Goal: Communication & Community: Answer question/provide support

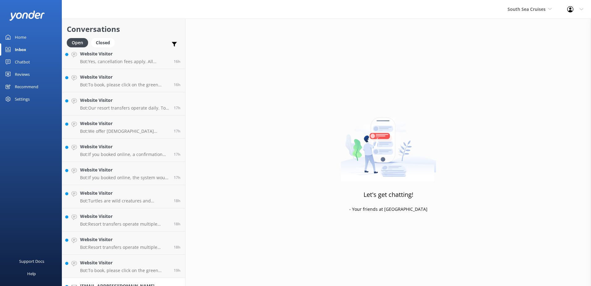
scroll to position [507, 0]
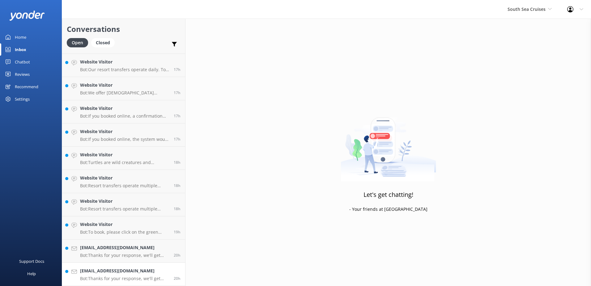
drag, startPoint x: 136, startPoint y: 273, endPoint x: 150, endPoint y: 275, distance: 14.1
click at [137, 274] on h4 "[EMAIL_ADDRESS][DOMAIN_NAME]" at bounding box center [124, 270] width 89 height 7
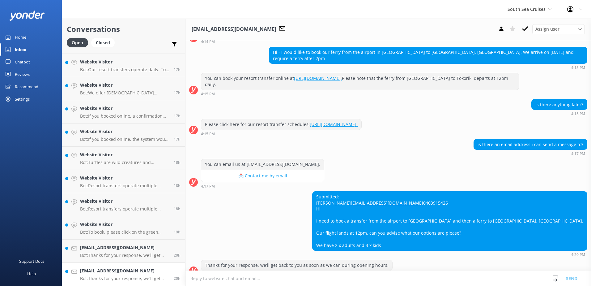
scroll to position [77, 0]
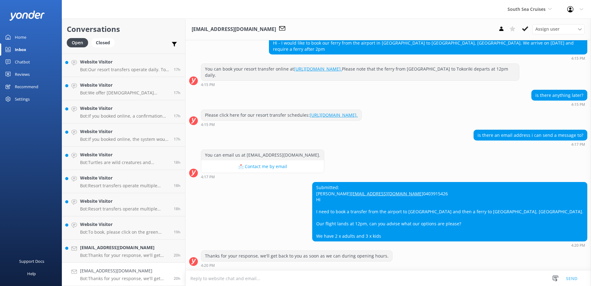
click at [214, 281] on textarea at bounding box center [388, 278] width 406 height 15
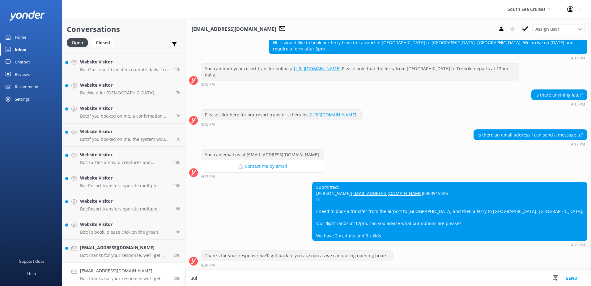
scroll to position [77, 0]
drag, startPoint x: 283, startPoint y: 278, endPoint x: 310, endPoint y: 276, distance: 27.0
click at [311, 280] on textarea "Bula. you can either book our 3:15p.m. vessel or our" at bounding box center [388, 277] width 406 height 15
type textarea "Bula. you can either book our 3:15p.m. vessel"
drag, startPoint x: 284, startPoint y: 279, endPoint x: 54, endPoint y: 284, distance: 229.8
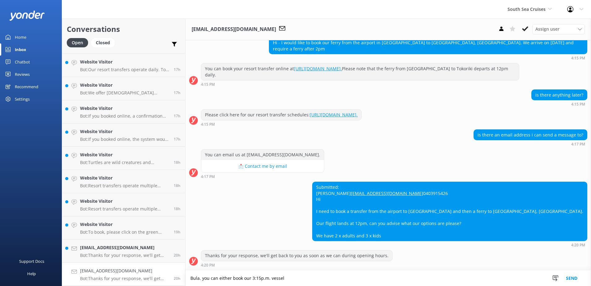
click at [54, 284] on div "South Sea Cruises South Sea Sailing South Sea Cruises Malamala Beach Club Aweso…" at bounding box center [295, 152] width 591 height 267
click at [268, 278] on textarea "Please be advised that we only have one departure" at bounding box center [388, 277] width 406 height 15
click at [299, 278] on textarea "Please be advised that we only have two departure" at bounding box center [388, 277] width 406 height 15
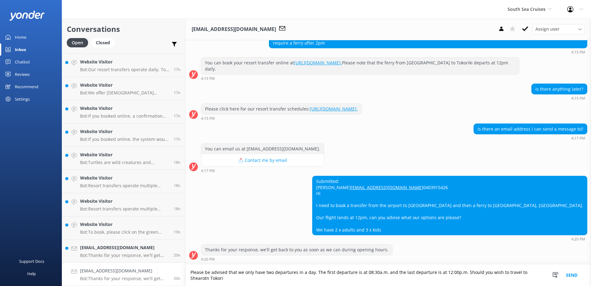
scroll to position [83, 0]
click at [385, 278] on textarea "Please be advised that we only have two departures in a day. The first departur…" at bounding box center [388, 274] width 406 height 21
click at [421, 275] on textarea "Please be advised that we only have two departures in a day. The first departur…" at bounding box center [388, 274] width 406 height 21
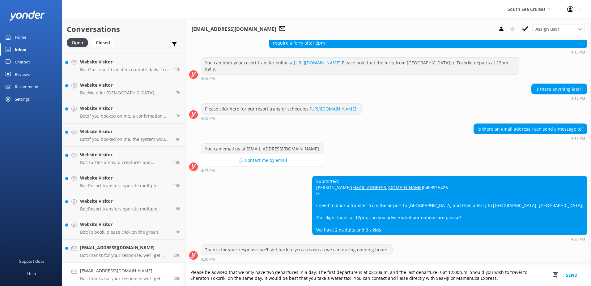
click at [472, 276] on textarea "Please be advised that we only have two departures in a day. The first departur…" at bounding box center [388, 274] width 406 height 21
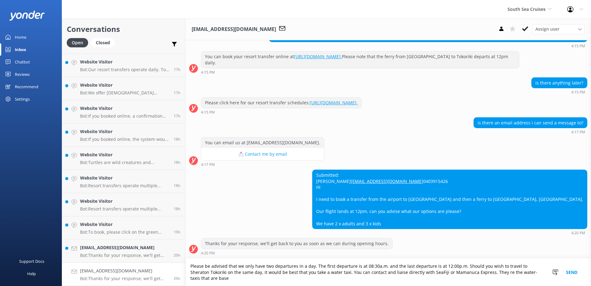
scroll to position [89, 0]
click at [485, 271] on textarea "Please be advised that we only have two departures in a day. The first departur…" at bounding box center [388, 272] width 406 height 28
drag, startPoint x: 251, startPoint y: 279, endPoint x: 137, endPoint y: 267, distance: 114.9
click at [137, 267] on div "Conversations Open Closed Important Assigned to me Unassigned Website Visitor B…" at bounding box center [326, 152] width 529 height 267
click at [309, 277] on textarea "Please be advised that we only have two departures in a day. The first departur…" at bounding box center [388, 272] width 406 height 28
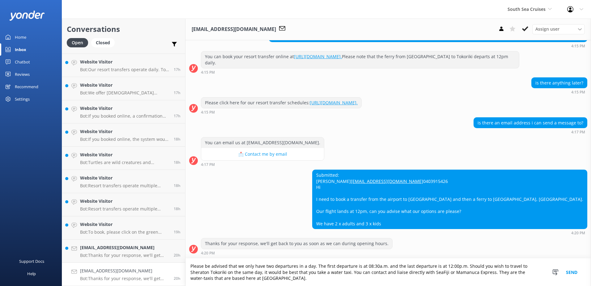
type textarea "Please be advised that we only have two departures in a day. The first departur…"
click at [571, 273] on button "Send" at bounding box center [571, 272] width 23 height 28
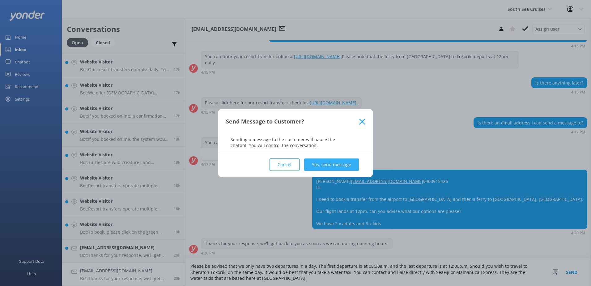
click at [329, 165] on button "Yes, send message" at bounding box center [331, 164] width 55 height 12
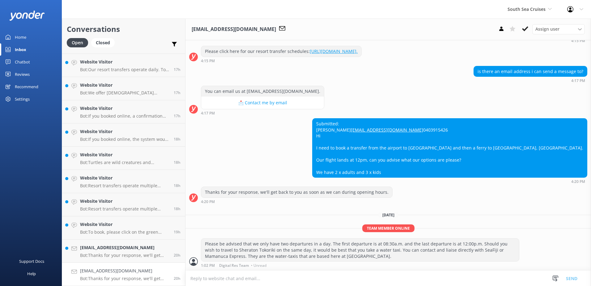
scroll to position [140, 0]
click at [526, 27] on icon at bounding box center [525, 29] width 6 height 6
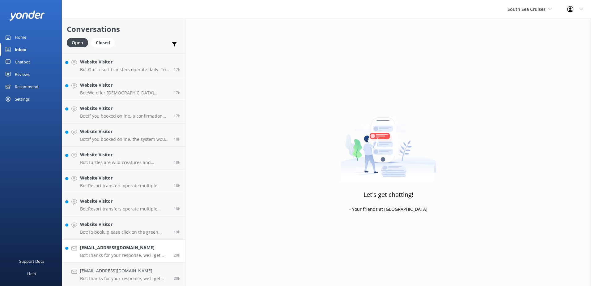
scroll to position [484, 0]
click at [157, 265] on link "[EMAIL_ADDRESS][DOMAIN_NAME] Bot: Thanks for your response, we'll get back to y…" at bounding box center [123, 273] width 123 height 23
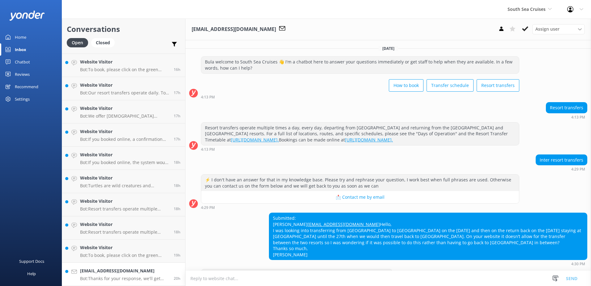
scroll to position [31, 0]
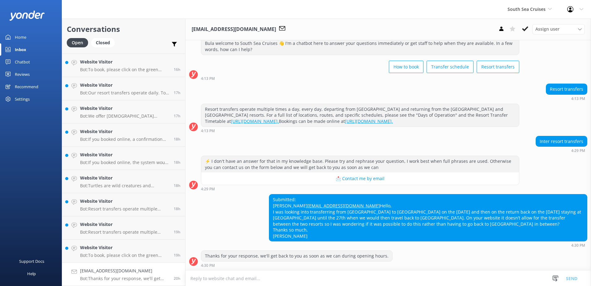
click at [302, 276] on textarea at bounding box center [388, 278] width 406 height 15
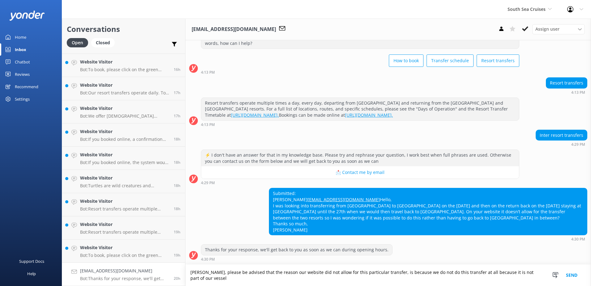
scroll to position [37, 0]
click at [388, 271] on textarea "[PERSON_NAME], please be advised that the reason our website did not allow for …" at bounding box center [388, 274] width 406 height 21
click at [486, 272] on textarea "[PERSON_NAME], please be advised that the reason our website did not allow for …" at bounding box center [388, 274] width 406 height 21
click at [213, 278] on textarea "[PERSON_NAME], please be advised that the reason our website did not allow for …" at bounding box center [388, 274] width 406 height 21
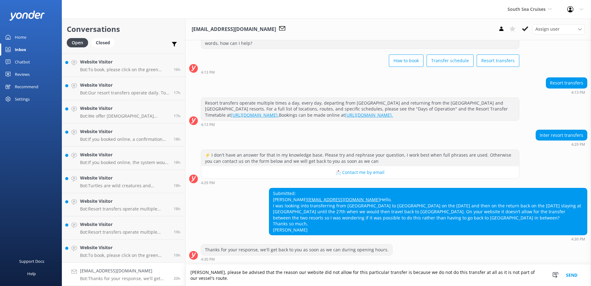
drag, startPoint x: 215, startPoint y: 278, endPoint x: 153, endPoint y: 265, distance: 63.1
click at [153, 265] on div "Conversations Open Closed Important Assigned to me Unassigned Website Visitor B…" at bounding box center [326, 152] width 529 height 267
click at [224, 279] on textarea "[PERSON_NAME], please be advised that the reason our website did not allow for …" at bounding box center [388, 274] width 406 height 21
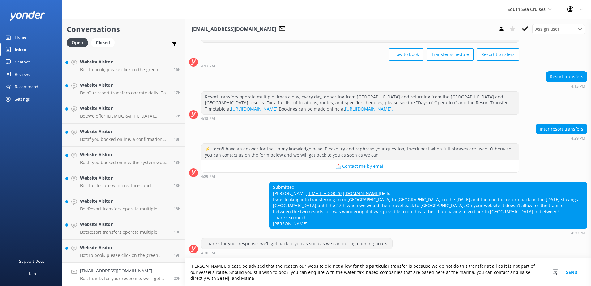
scroll to position [43, 0]
click at [194, 280] on textarea "[PERSON_NAME], please be advised that the reason our website did not allow for …" at bounding box center [388, 272] width 406 height 28
type textarea "[PERSON_NAME], please be advised that the reason our website did not allow for …"
drag, startPoint x: 245, startPoint y: 279, endPoint x: 156, endPoint y: 265, distance: 90.4
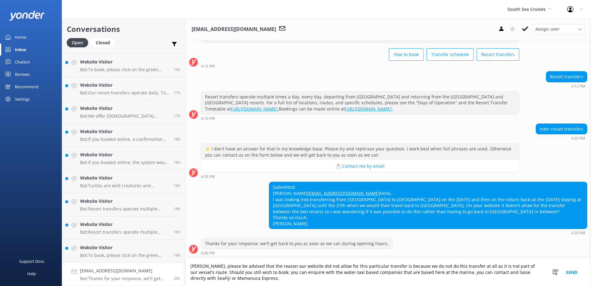
click at [156, 265] on div "Conversations Open Closed Important Assigned to me Unassigned Website Visitor B…" at bounding box center [326, 152] width 529 height 267
click at [242, 279] on textarea "[PERSON_NAME], please be advised that the reason our website did not allow for …" at bounding box center [388, 272] width 406 height 28
click at [232, 271] on textarea "[PERSON_NAME], please be advised that the reason our website did not allow for …" at bounding box center [388, 272] width 406 height 28
click at [240, 277] on textarea "[PERSON_NAME], please be advised that the reason our website did not allow for …" at bounding box center [388, 272] width 406 height 28
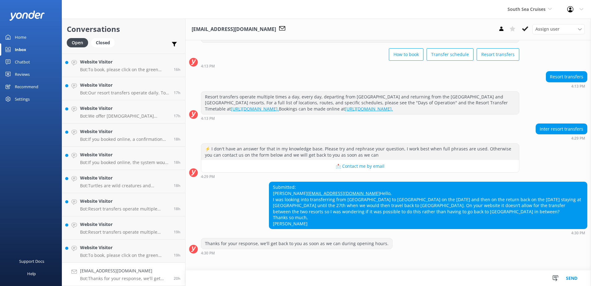
scroll to position [31, 0]
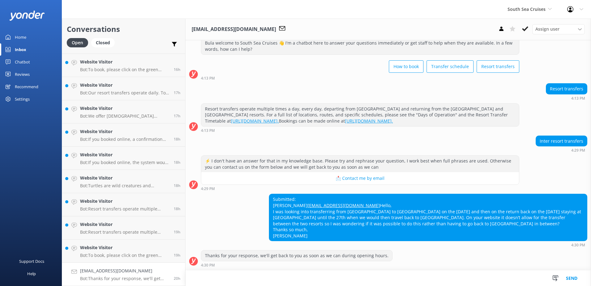
paste textarea "Please be advised that we only have two departures in a day. The first departur…"
type textarea "Please be advised that we only have two departures in a day. The first departur…"
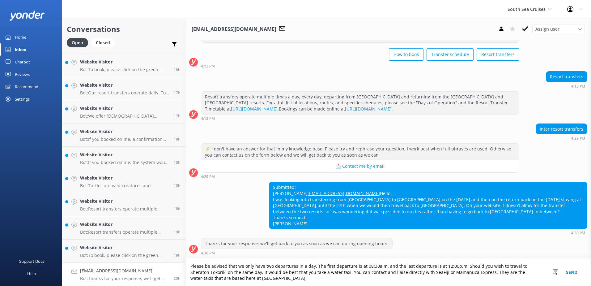
scroll to position [43, 0]
drag, startPoint x: 252, startPoint y: 277, endPoint x: 179, endPoint y: 261, distance: 74.2
click at [179, 261] on div "Conversations Open Closed Important Assigned to me Unassigned Website Visitor B…" at bounding box center [326, 152] width 529 height 267
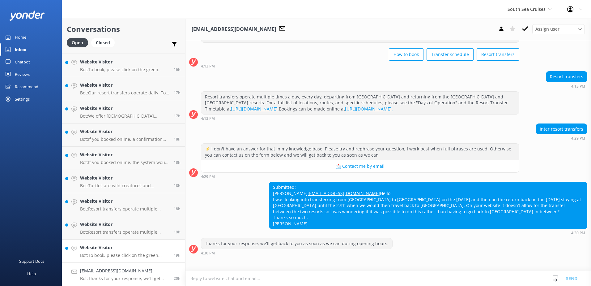
scroll to position [31, 0]
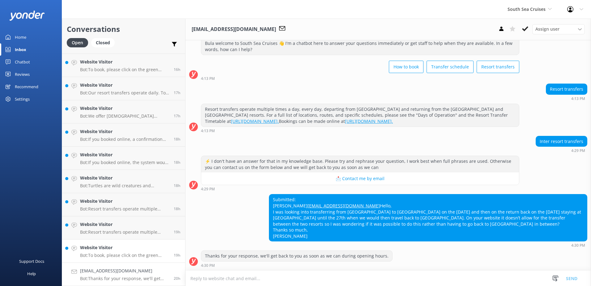
click at [130, 252] on div "Website Visitor Bot: To book, please click on the green Book Now button on our …" at bounding box center [124, 251] width 89 height 14
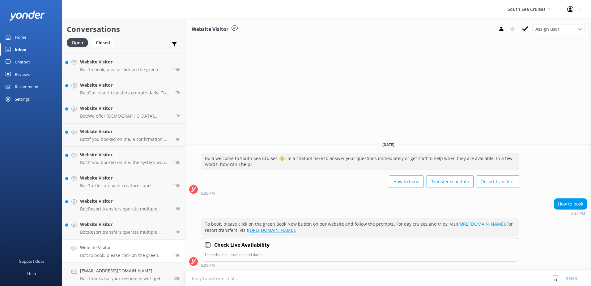
click at [523, 30] on use at bounding box center [525, 28] width 6 height 5
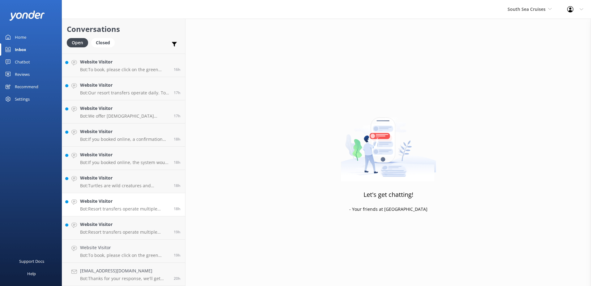
scroll to position [461, 0]
click at [159, 225] on h4 "Website Visitor" at bounding box center [124, 224] width 89 height 7
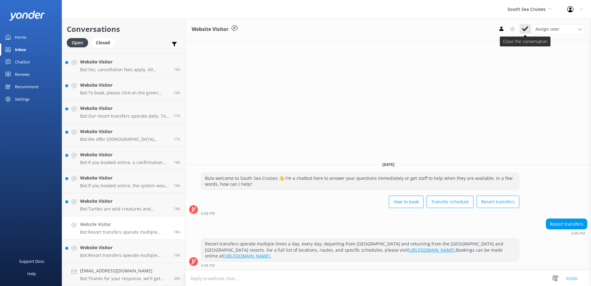
click at [525, 26] on icon at bounding box center [525, 29] width 6 height 6
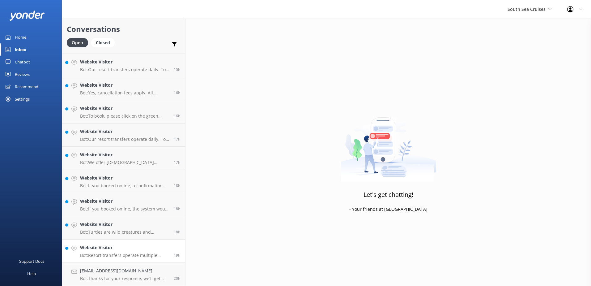
scroll to position [438, 0]
click at [154, 251] on div "Website Visitor Bot: Resort transfers operate multiple times a day, every day, …" at bounding box center [124, 251] width 89 height 14
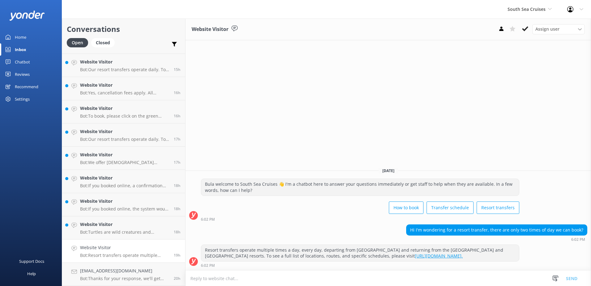
click at [225, 278] on textarea at bounding box center [388, 278] width 406 height 15
click at [266, 281] on textarea at bounding box center [388, 278] width 406 height 15
type textarea "D"
click at [131, 250] on h4 "Website Visitor" at bounding box center [124, 247] width 89 height 7
click at [528, 30] on icon at bounding box center [525, 29] width 6 height 6
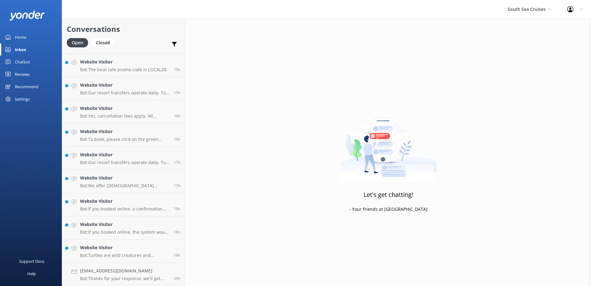
scroll to position [415, 0]
click at [147, 245] on h4 "Website Visitor" at bounding box center [124, 247] width 89 height 7
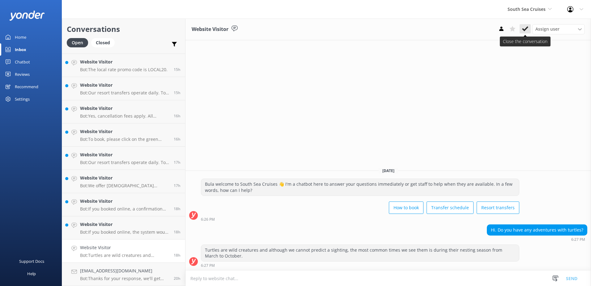
click at [529, 28] on button at bounding box center [525, 28] width 11 height 9
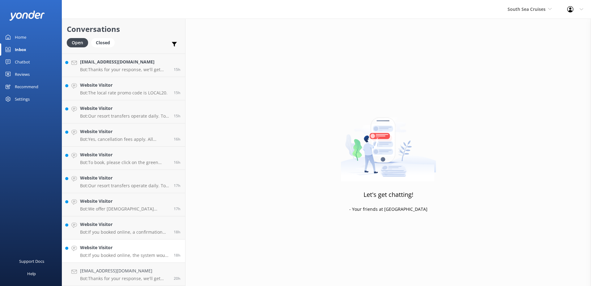
scroll to position [391, 0]
click at [137, 245] on h4 "Website Visitor" at bounding box center [124, 247] width 89 height 7
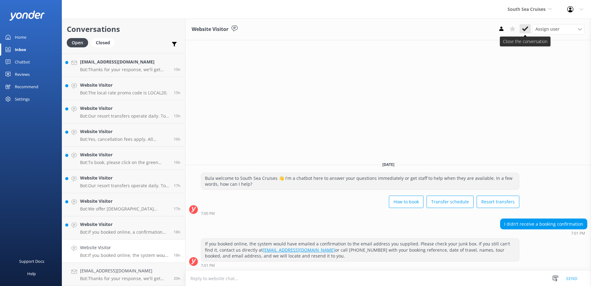
click at [527, 28] on use at bounding box center [525, 28] width 6 height 5
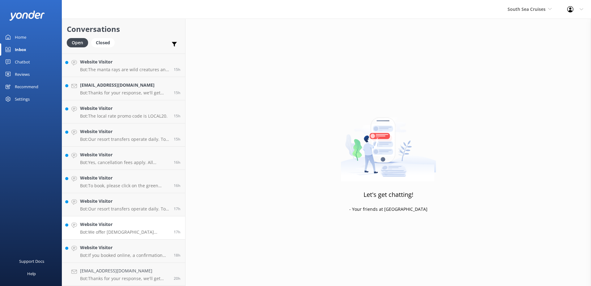
scroll to position [368, 0]
click at [138, 247] on h4 "Website Visitor" at bounding box center [124, 247] width 89 height 7
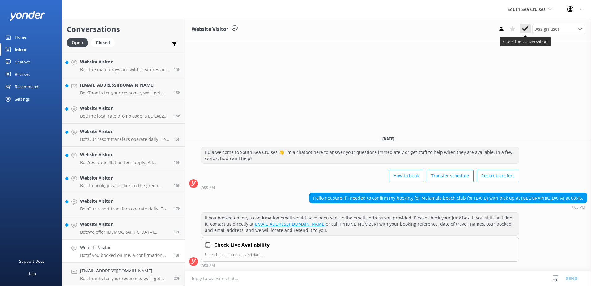
click at [525, 27] on icon at bounding box center [525, 29] width 6 height 6
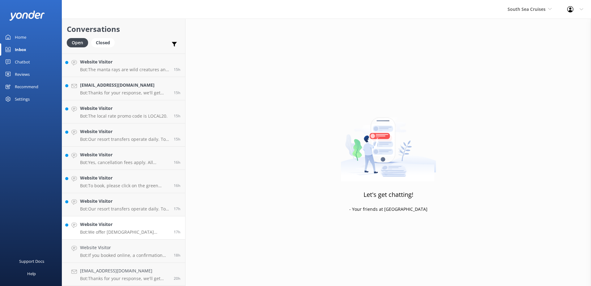
scroll to position [345, 0]
click at [144, 240] on link "Website Visitor Bot: We offer [DEMOGRAPHIC_DATA] residents a 20% discount on ou…" at bounding box center [123, 250] width 123 height 23
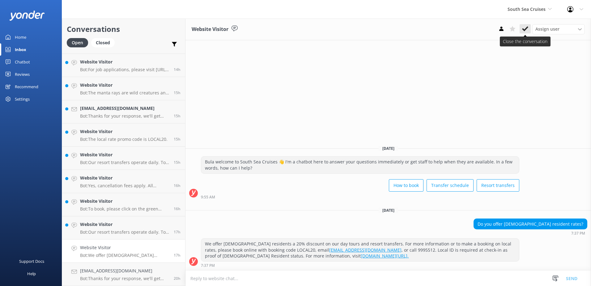
click at [525, 27] on icon at bounding box center [525, 29] width 6 height 6
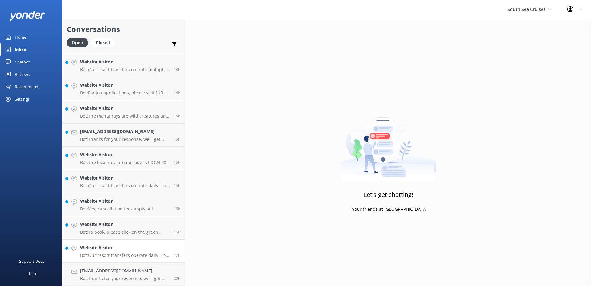
scroll to position [322, 0]
click at [138, 247] on h4 "Website Visitor" at bounding box center [124, 247] width 89 height 7
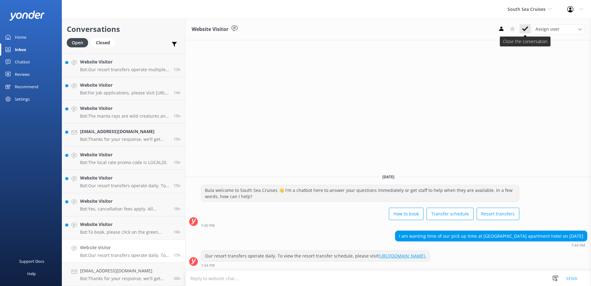
click at [524, 29] on use at bounding box center [525, 28] width 6 height 5
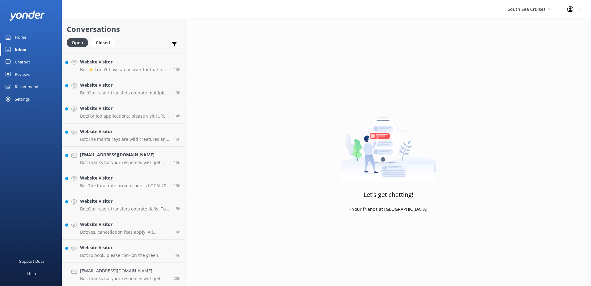
scroll to position [299, 0]
click at [138, 242] on link "Website Visitor Bot: To book, please click on the green Book Now button on our …" at bounding box center [123, 250] width 123 height 23
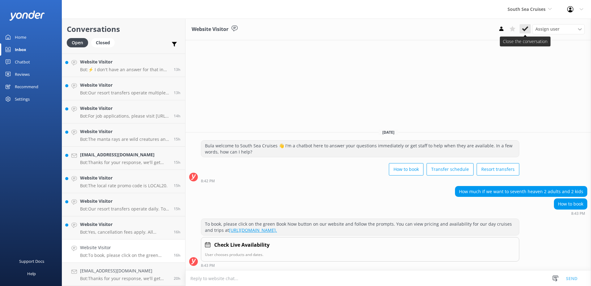
click at [527, 28] on use at bounding box center [525, 28] width 6 height 5
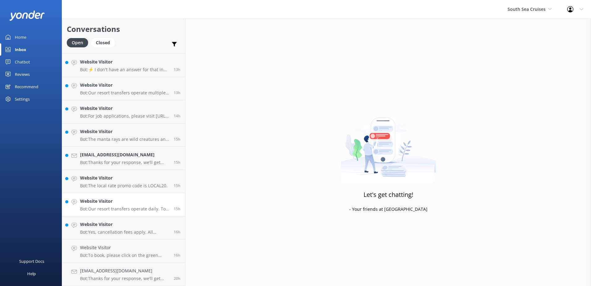
scroll to position [275, 0]
click at [136, 226] on h4 "Website Visitor" at bounding box center [124, 224] width 89 height 7
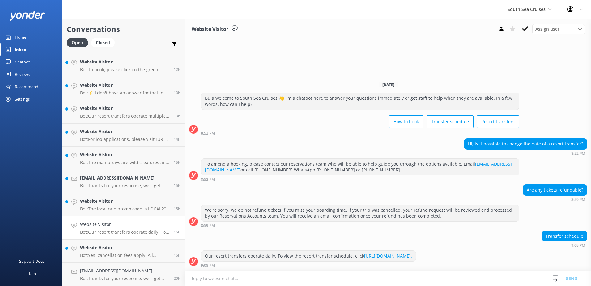
click at [527, 28] on icon at bounding box center [525, 29] width 6 height 6
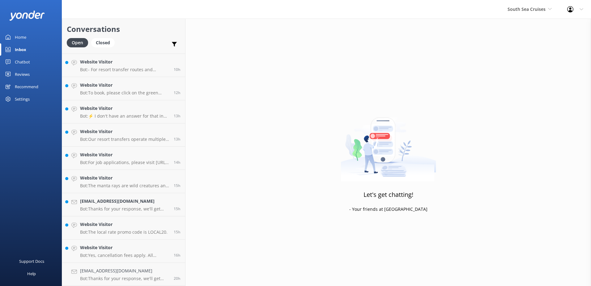
scroll to position [252, 0]
click at [132, 252] on p "Bot: Yes, cancellation fees apply. All cancellations must be received in writin…" at bounding box center [124, 255] width 89 height 6
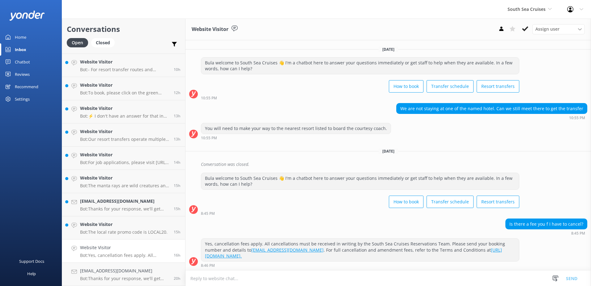
click at [524, 32] on button at bounding box center [525, 28] width 11 height 9
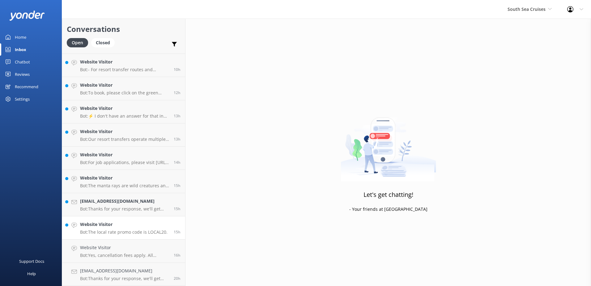
scroll to position [229, 0]
click at [153, 242] on link "Website Visitor Bot: The local rate promo code is LOCAL20. 15h" at bounding box center [123, 250] width 123 height 23
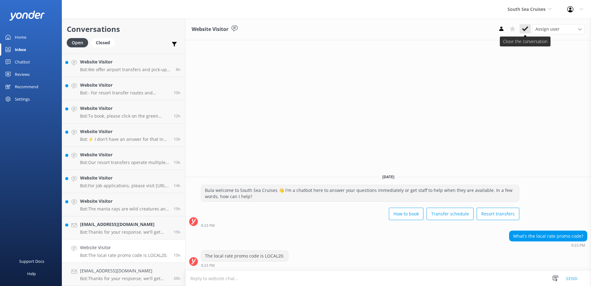
click at [526, 27] on icon at bounding box center [525, 29] width 6 height 6
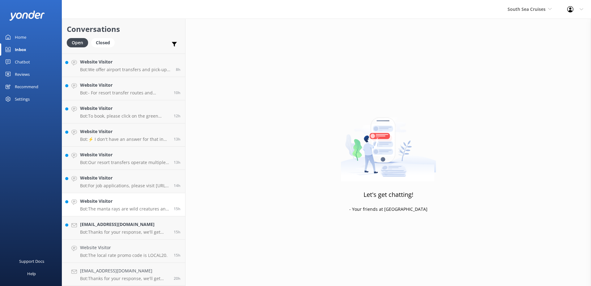
scroll to position [206, 0]
click at [142, 239] on link "Website Visitor Bot: The manta rays are wild creatures and their presence is no…" at bounding box center [123, 227] width 123 height 23
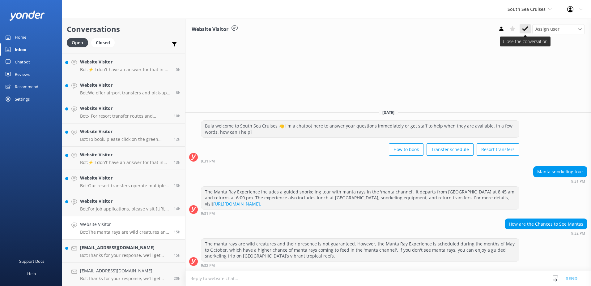
click at [526, 26] on icon at bounding box center [525, 29] width 6 height 6
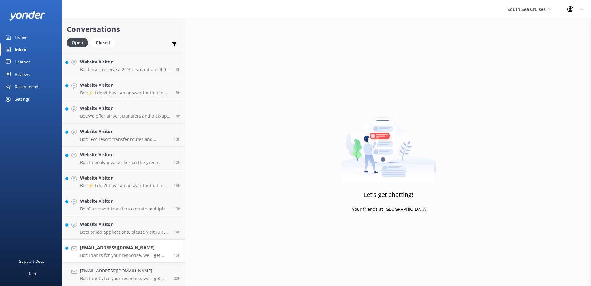
scroll to position [183, 0]
click at [137, 248] on h4 "[EMAIL_ADDRESS][DOMAIN_NAME]" at bounding box center [124, 247] width 89 height 7
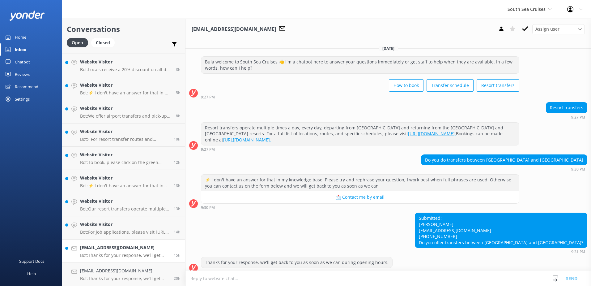
scroll to position [6, 0]
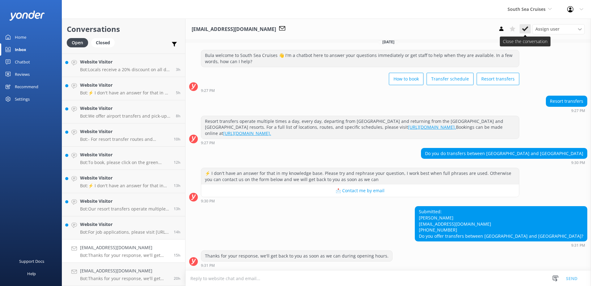
click at [522, 29] on icon at bounding box center [525, 29] width 6 height 6
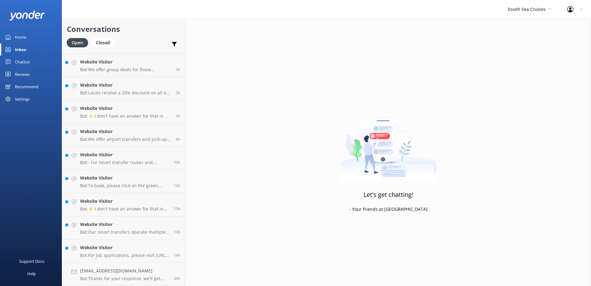
scroll to position [160, 0]
click at [143, 242] on link "Website Visitor Bot: For job applications, please visit [URL][DOMAIN_NAME] and …" at bounding box center [123, 250] width 123 height 23
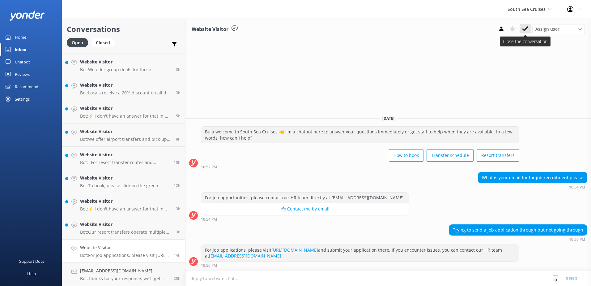
click at [520, 29] on button at bounding box center [525, 28] width 11 height 9
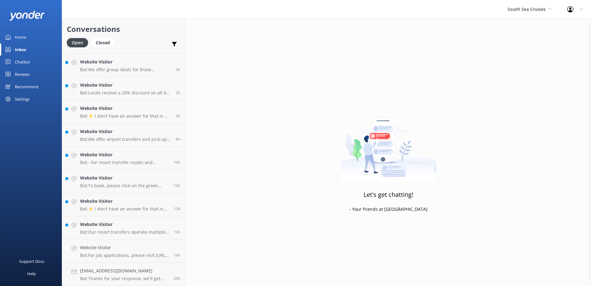
scroll to position [136, 0]
click at [145, 248] on h4 "Website Visitor" at bounding box center [124, 247] width 89 height 7
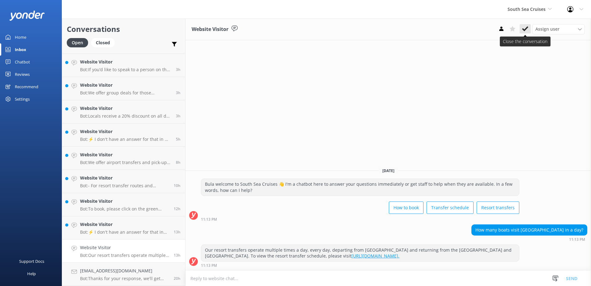
click at [526, 28] on icon at bounding box center [525, 29] width 6 height 6
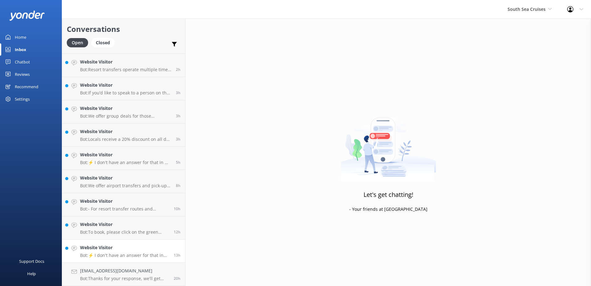
click at [151, 244] on link "Website Visitor Bot: ⚡ I don't have an answer for that in my knowledge base. Pl…" at bounding box center [123, 250] width 123 height 23
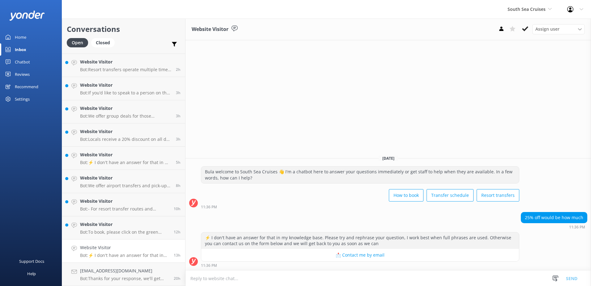
click at [524, 31] on icon at bounding box center [525, 29] width 6 height 6
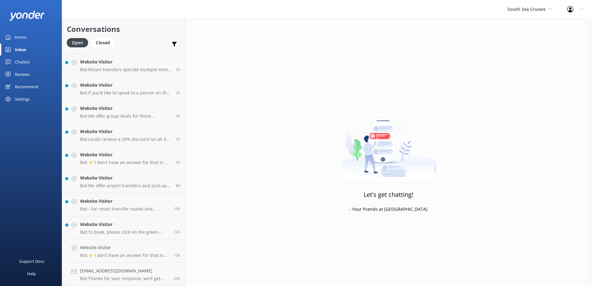
scroll to position [90, 0]
click at [133, 245] on h4 "Website Visitor" at bounding box center [124, 247] width 89 height 7
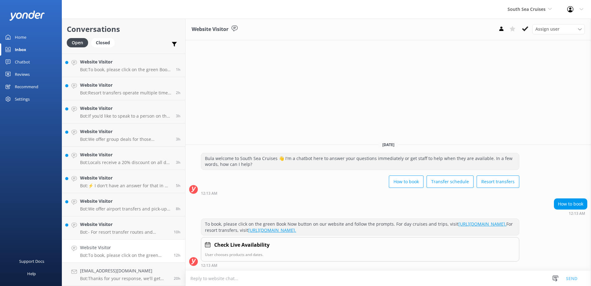
drag, startPoint x: 526, startPoint y: 27, endPoint x: 514, endPoint y: 34, distance: 13.8
click at [526, 27] on icon at bounding box center [525, 29] width 6 height 6
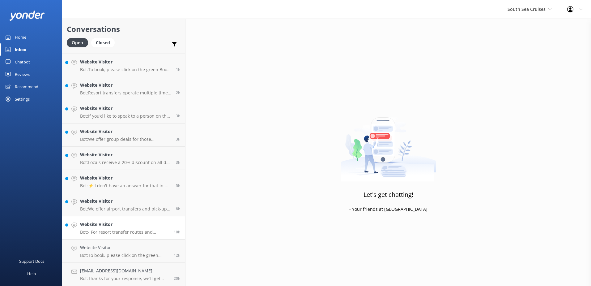
scroll to position [67, 0]
click at [149, 249] on h4 "Website Visitor" at bounding box center [124, 247] width 89 height 7
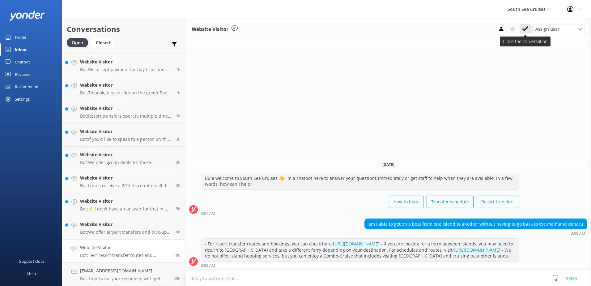
click at [523, 29] on use at bounding box center [525, 28] width 6 height 5
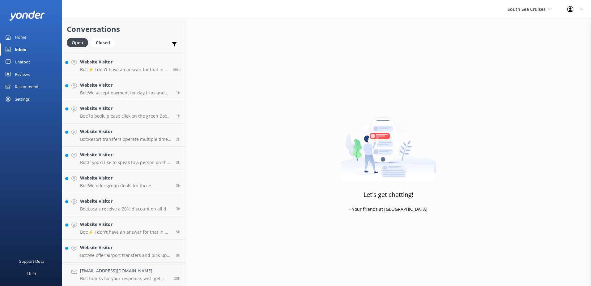
scroll to position [44, 0]
click at [148, 251] on h4 "Website Visitor" at bounding box center [125, 247] width 91 height 7
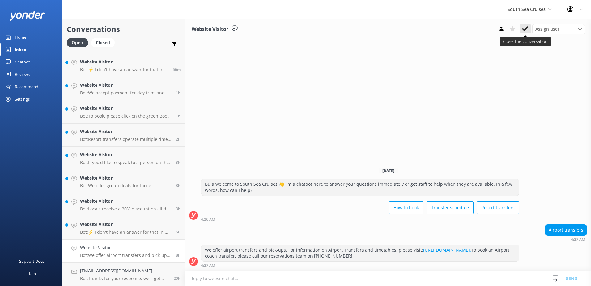
click at [528, 27] on icon at bounding box center [525, 29] width 6 height 6
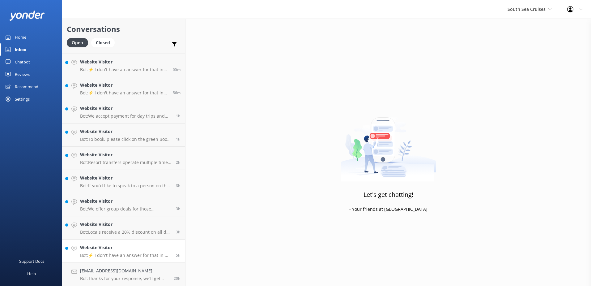
scroll to position [20, 0]
click at [154, 248] on h4 "Website Visitor" at bounding box center [125, 247] width 91 height 7
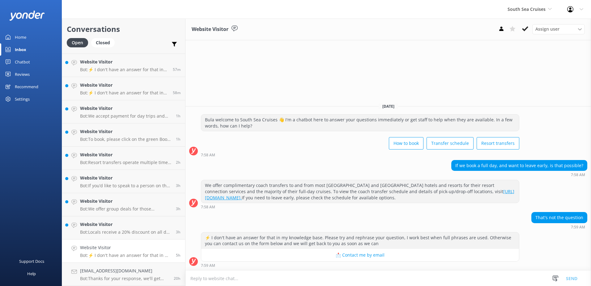
click at [250, 280] on textarea at bounding box center [388, 278] width 406 height 15
click at [159, 269] on h4 "[EMAIL_ADDRESS][DOMAIN_NAME]" at bounding box center [124, 270] width 89 height 7
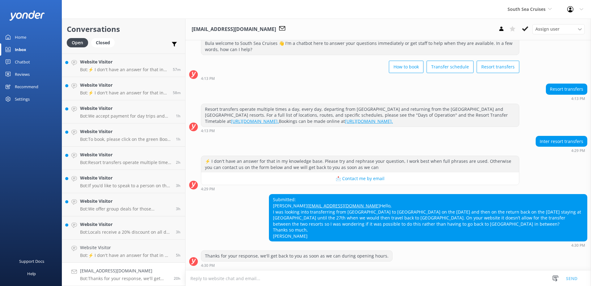
scroll to position [31, 0]
click at [156, 246] on h4 "Website Visitor" at bounding box center [125, 247] width 91 height 7
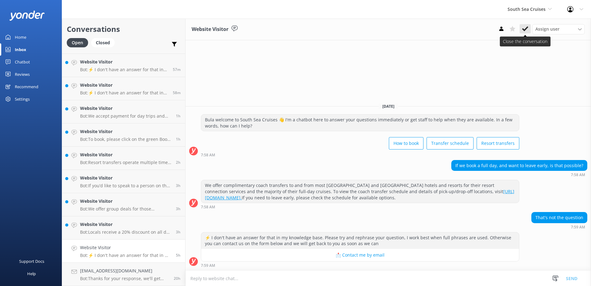
click at [522, 28] on icon at bounding box center [525, 29] width 6 height 6
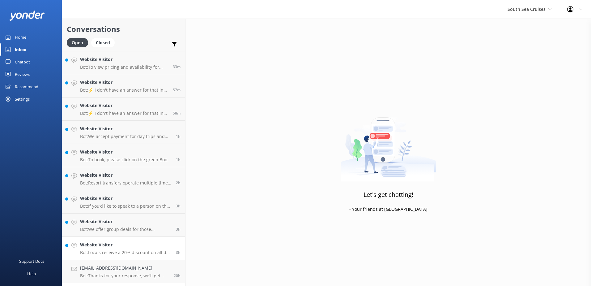
click at [157, 244] on h4 "Website Visitor" at bounding box center [125, 244] width 91 height 7
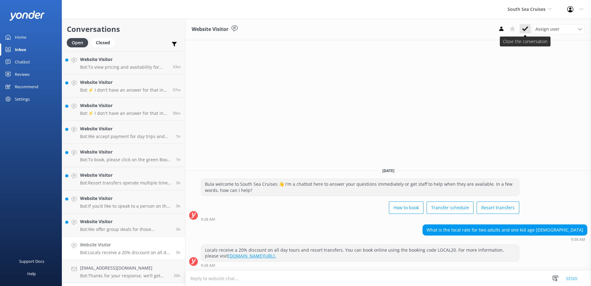
click at [526, 31] on icon at bounding box center [525, 29] width 6 height 6
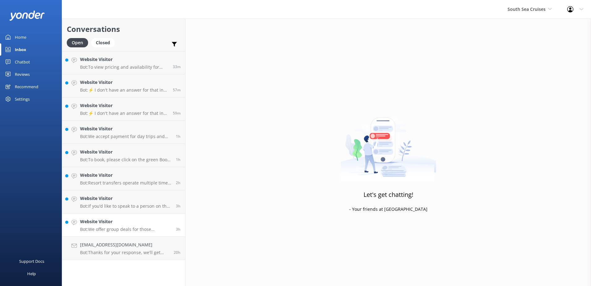
click at [163, 225] on div "Website Visitor Bot: We offer group deals for those travelling with 10 or more …" at bounding box center [125, 225] width 91 height 14
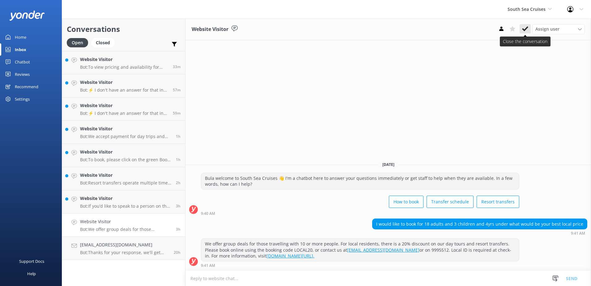
click at [523, 29] on use at bounding box center [525, 28] width 6 height 5
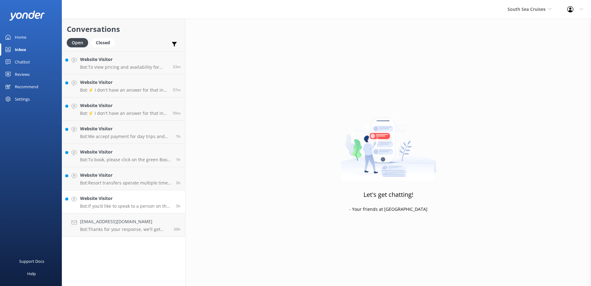
drag, startPoint x: 157, startPoint y: 202, endPoint x: 163, endPoint y: 201, distance: 5.4
click at [157, 202] on div "Website Visitor Bot: If you’d like to speak to a person on the South Sea Cruise…" at bounding box center [125, 202] width 91 height 14
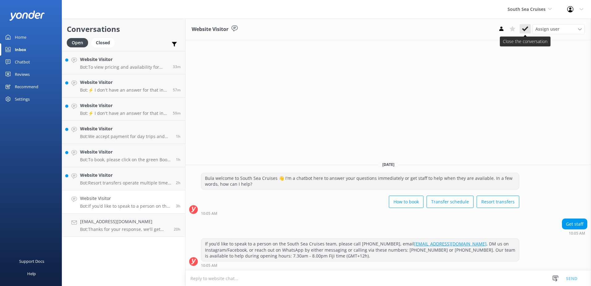
click at [524, 28] on icon at bounding box center [525, 29] width 6 height 6
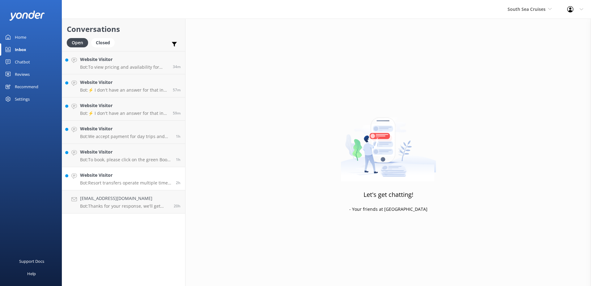
click at [154, 174] on h4 "Website Visitor" at bounding box center [125, 175] width 91 height 7
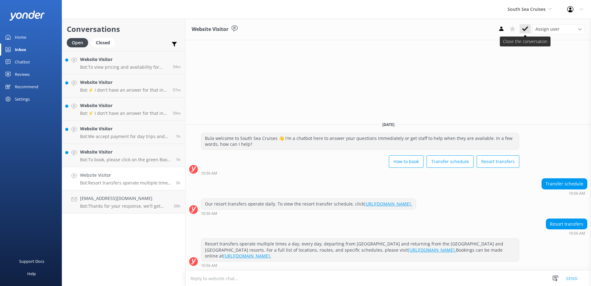
click at [523, 28] on use at bounding box center [525, 28] width 6 height 5
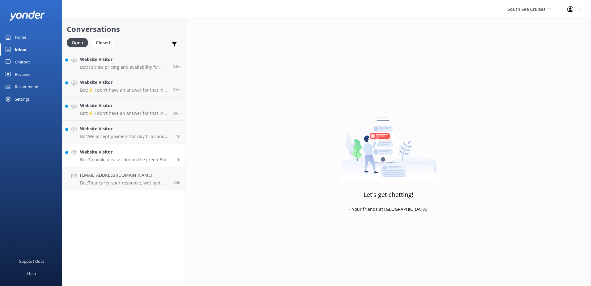
drag, startPoint x: 134, startPoint y: 151, endPoint x: 177, endPoint y: 151, distance: 43.0
click at [134, 151] on h4 "Website Visitor" at bounding box center [125, 151] width 91 height 7
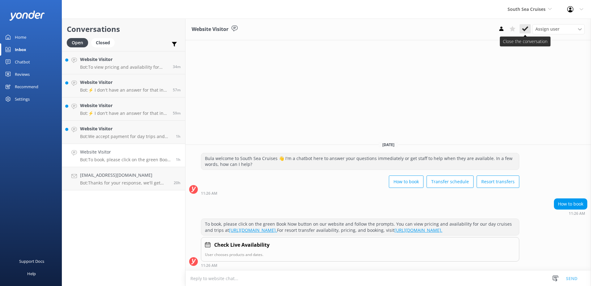
click at [527, 28] on icon at bounding box center [525, 29] width 6 height 6
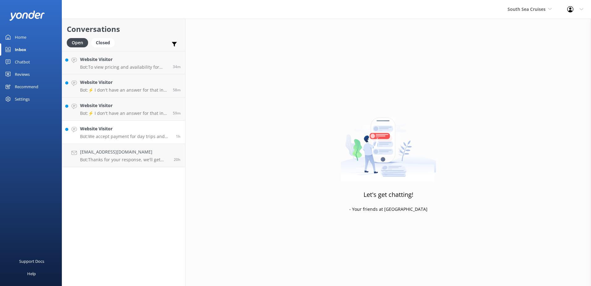
click at [141, 135] on p "Bot: We accept payment for day trips and transfers by most credit and debit car…" at bounding box center [125, 137] width 91 height 6
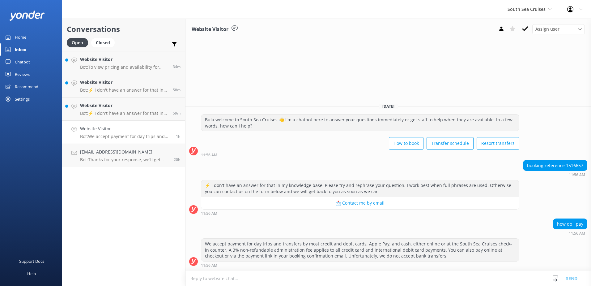
click at [574, 167] on div "booking reference 1516657" at bounding box center [555, 165] width 64 height 11
copy div "1516657"
click at [220, 279] on textarea at bounding box center [388, 278] width 406 height 15
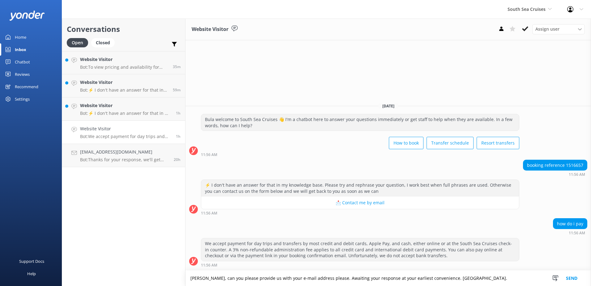
click at [334, 278] on textarea "[PERSON_NAME], can you please provide us with your e-mail address please. Await…" at bounding box center [388, 277] width 406 height 15
type textarea "[PERSON_NAME], can you please provide us with your e-mail address. Awaiting you…"
click at [571, 278] on button "Send" at bounding box center [571, 277] width 23 height 15
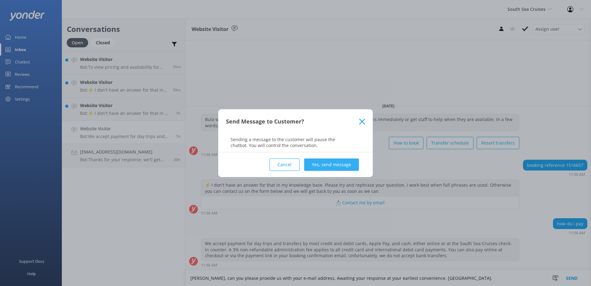
click at [318, 164] on button "Yes, send message" at bounding box center [331, 164] width 55 height 12
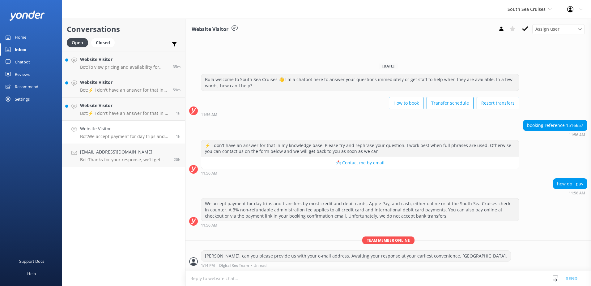
click at [151, 126] on h4 "Website Visitor" at bounding box center [125, 128] width 91 height 7
click at [153, 126] on h4 "Website Visitor" at bounding box center [125, 128] width 91 height 7
click at [140, 107] on h4 "Website Visitor" at bounding box center [125, 105] width 91 height 7
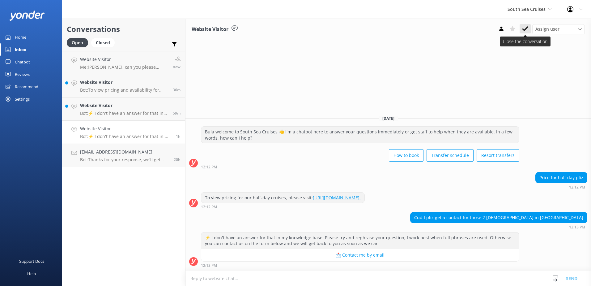
click at [525, 31] on icon at bounding box center [525, 29] width 6 height 6
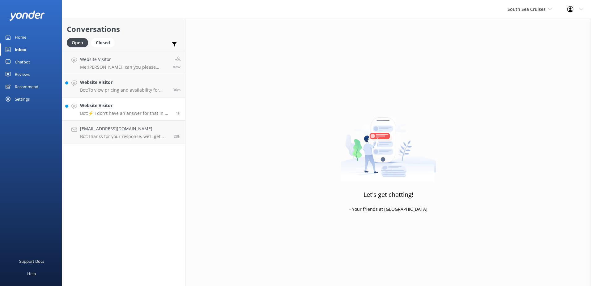
click at [158, 103] on h4 "Website Visitor" at bounding box center [125, 105] width 91 height 7
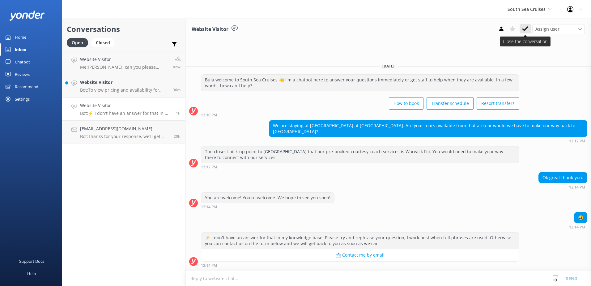
click at [522, 31] on icon at bounding box center [525, 29] width 6 height 6
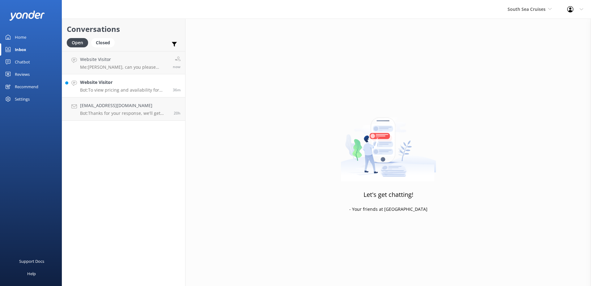
click at [154, 88] on p "Bot: To view pricing and availability for your desired date, please visit [URL]…" at bounding box center [124, 90] width 88 height 6
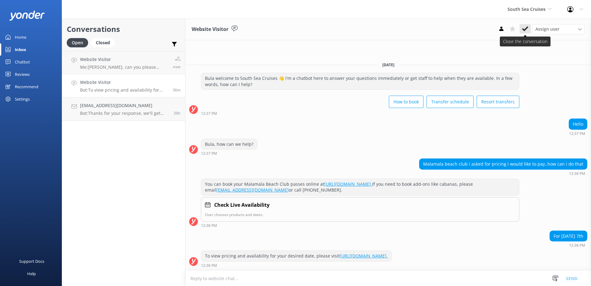
click at [524, 32] on icon at bounding box center [525, 29] width 6 height 6
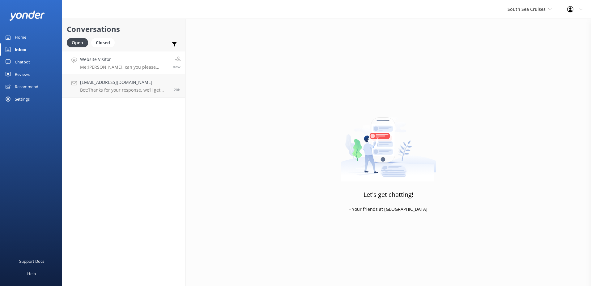
click at [156, 60] on h4 "Website Visitor" at bounding box center [124, 59] width 88 height 7
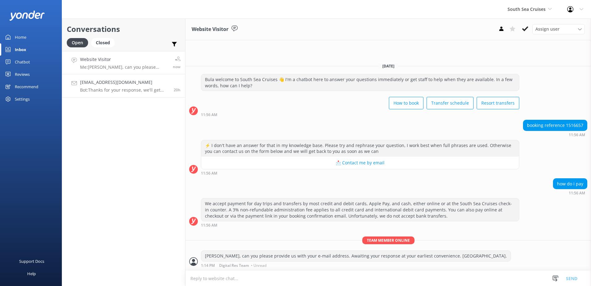
click at [173, 81] on div "20h" at bounding box center [174, 86] width 11 height 14
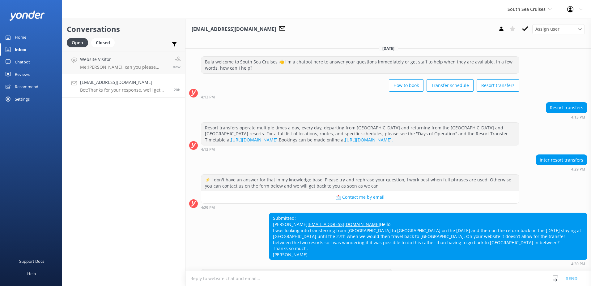
scroll to position [31, 0]
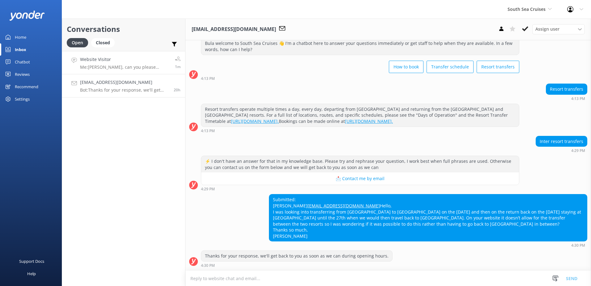
click at [141, 55] on link "Website Visitor Me: [PERSON_NAME], can you please provide us with your e-mail a…" at bounding box center [123, 62] width 123 height 23
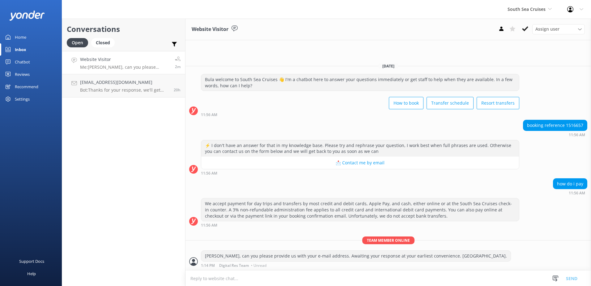
click at [236, 276] on textarea at bounding box center [388, 278] width 406 height 15
type textarea "B"
click at [225, 280] on textarea "Furthermore, as per phone" at bounding box center [388, 277] width 406 height 15
drag, startPoint x: 264, startPoint y: 277, endPoint x: 258, endPoint y: 277, distance: 5.9
click at [262, 277] on textarea "Furthermore, as your per phone" at bounding box center [388, 277] width 406 height 15
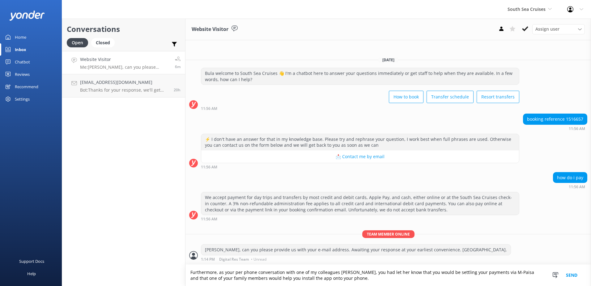
drag, startPoint x: 266, startPoint y: 278, endPoint x: 342, endPoint y: 283, distance: 75.9
click at [341, 283] on textarea "Furthermore, as your per phone conversation with one of my colleagues [PERSON_N…" at bounding box center [388, 274] width 406 height 21
drag, startPoint x: 349, startPoint y: 277, endPoint x: 108, endPoint y: 249, distance: 243.1
click at [112, 250] on div "Conversations Open Closed Important Assigned to me Unassigned Website Visitor M…" at bounding box center [326, 152] width 529 height 267
click at [378, 281] on textarea "Furthermore, as your per phone conversation with one of my colleagues [PERSON_N…" at bounding box center [388, 274] width 406 height 21
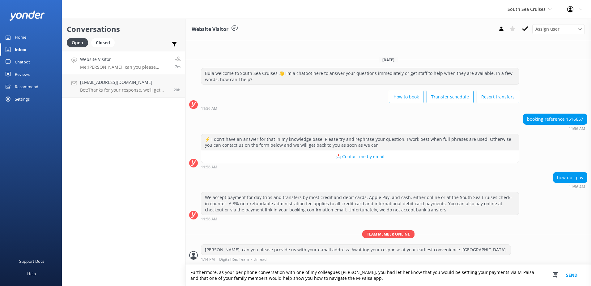
type textarea "Furthermore, as your per phone conversation with one of my colleagues [PERSON_N…"
click at [572, 275] on button "Send" at bounding box center [571, 274] width 23 height 21
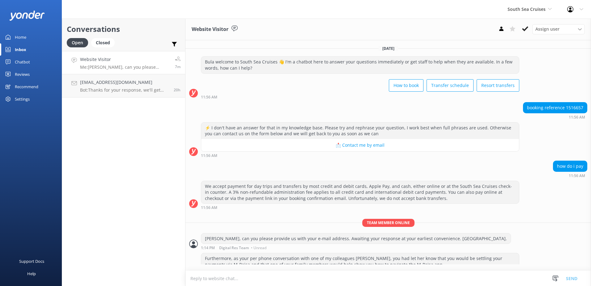
scroll to position [8, 0]
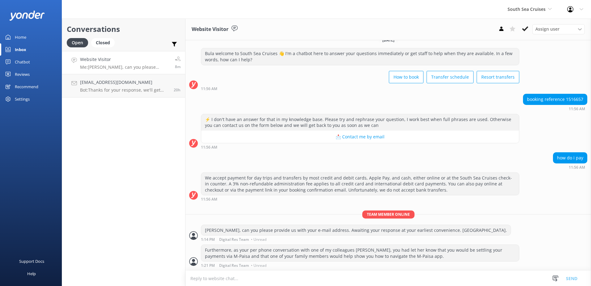
click at [258, 279] on textarea at bounding box center [388, 278] width 406 height 15
type textarea "I"
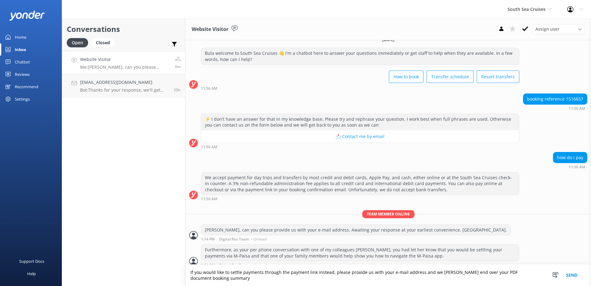
scroll to position [15, 0]
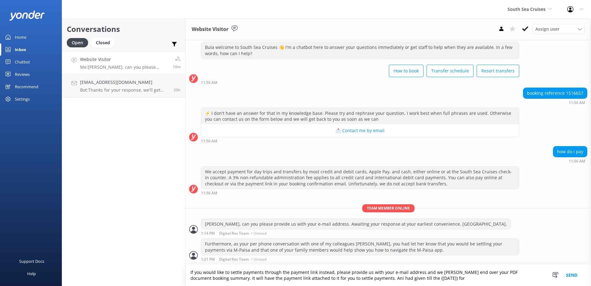
click at [353, 278] on textarea "If you would like to settle payments through the payment link instead, please p…" at bounding box center [388, 274] width 406 height 21
click at [398, 279] on textarea "If you would like to settle payments through the payment link instead, please p…" at bounding box center [388, 274] width 406 height 21
click at [463, 278] on textarea "If you would like to settle payments through the payment link instead, please p…" at bounding box center [388, 274] width 406 height 21
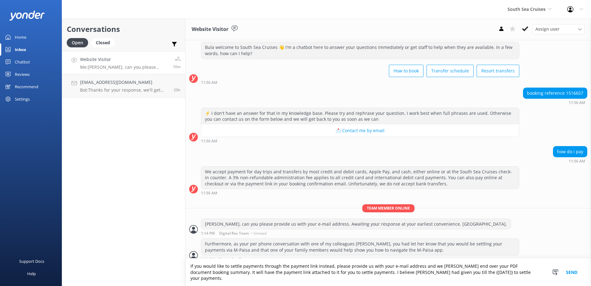
drag, startPoint x: 189, startPoint y: 270, endPoint x: 530, endPoint y: 280, distance: 340.5
click at [530, 280] on textarea "If you would like to settle payments through the payment link instead, please p…" at bounding box center [388, 272] width 406 height 28
click at [534, 285] on textarea "If you would like to settle payments through the payment link instead, please p…" at bounding box center [388, 272] width 406 height 28
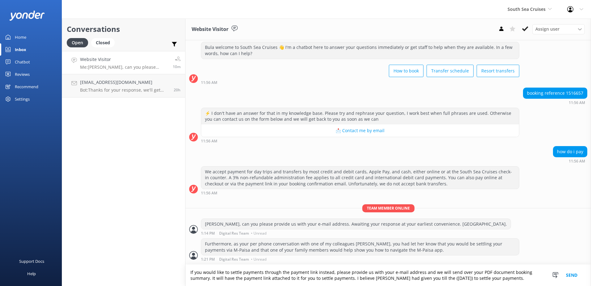
click at [351, 278] on textarea "If you would like to settle payments through the payment link instead, please p…" at bounding box center [388, 274] width 406 height 21
click at [349, 276] on textarea "If you would like to settle payments through the payment link instead, please p…" at bounding box center [388, 274] width 406 height 21
drag, startPoint x: 508, startPoint y: 277, endPoint x: 30, endPoint y: 266, distance: 477.5
click at [32, 265] on div "South Sea Cruises South Sea Sailing South Sea Cruises Malamala Beach Club Aweso…" at bounding box center [295, 152] width 591 height 267
type textarea "If you would like to settle payments through the payment link instead, please p…"
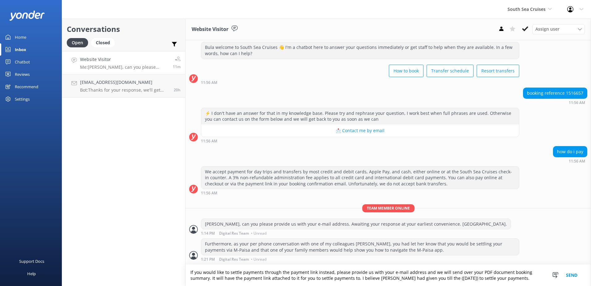
click at [572, 275] on button "Send" at bounding box center [571, 274] width 23 height 21
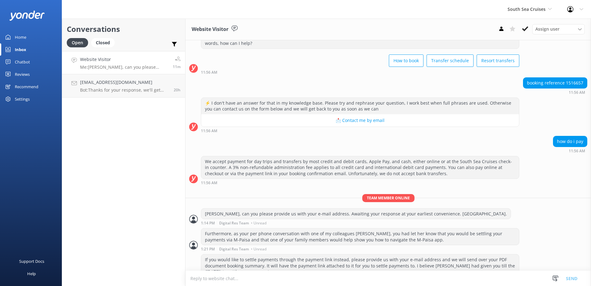
scroll to position [40, 0]
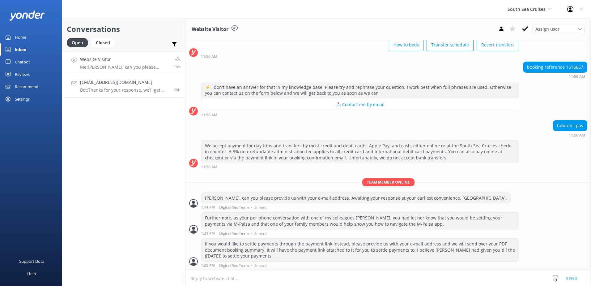
click at [141, 78] on link "[EMAIL_ADDRESS][DOMAIN_NAME] Bot: Thanks for your response, we'll get back to y…" at bounding box center [123, 85] width 123 height 23
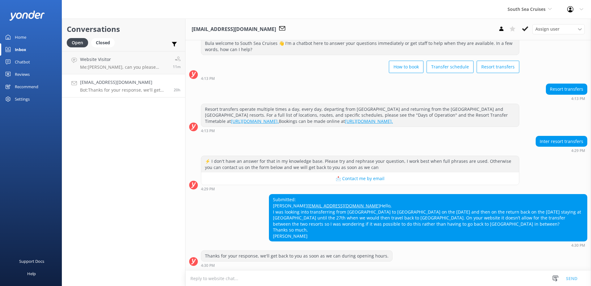
scroll to position [31, 0]
